Goal: Navigation & Orientation: Find specific page/section

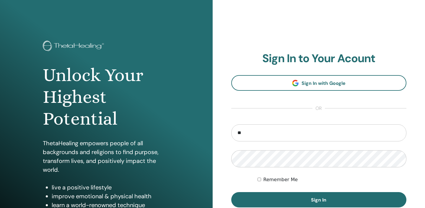
type input "*"
click at [290, 131] on input "**********" at bounding box center [318, 133] width 175 height 17
type input "**********"
click at [319, 200] on button "Sign In" at bounding box center [318, 200] width 175 height 15
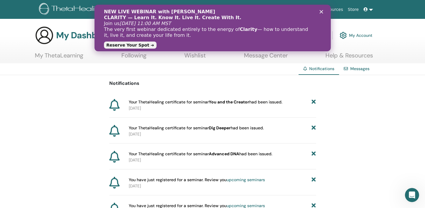
click at [321, 11] on icon "Schließen" at bounding box center [321, 12] width 4 height 4
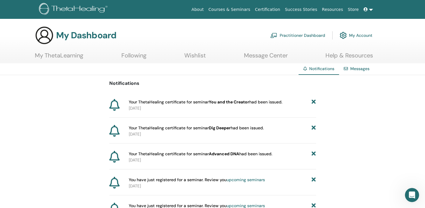
click at [194, 53] on link "Wishlist" at bounding box center [195, 58] width 22 height 12
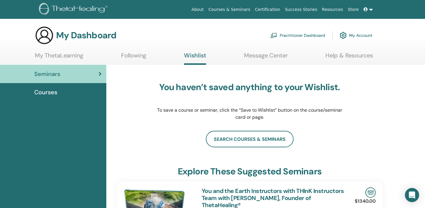
click at [135, 53] on link "Following" at bounding box center [133, 58] width 25 height 12
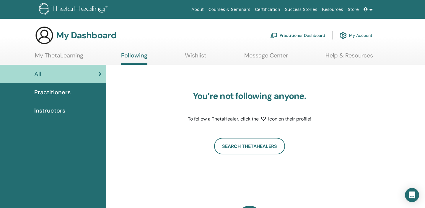
click at [267, 56] on link "Message Center" at bounding box center [266, 58] width 44 height 12
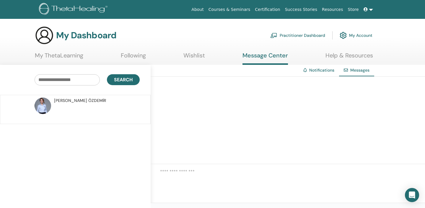
click at [66, 60] on link "My ThetaLearning" at bounding box center [59, 58] width 48 height 12
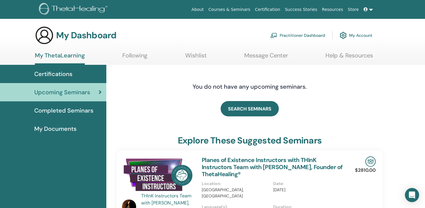
click at [235, 12] on link "Courses & Seminars" at bounding box center [229, 9] width 47 height 11
click at [239, 8] on link "Courses & Seminars" at bounding box center [229, 9] width 47 height 11
